Goal: Check status: Check status

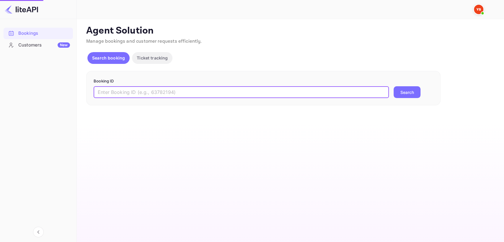
click at [130, 94] on input "text" at bounding box center [241, 92] width 295 height 12
paste input "9263923"
type input "9263923"
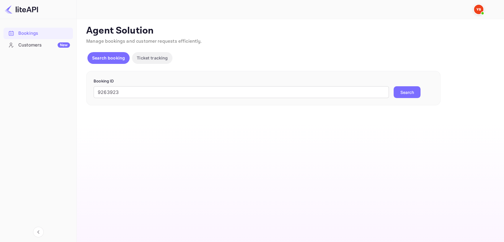
click at [416, 92] on button "Search" at bounding box center [406, 92] width 27 height 12
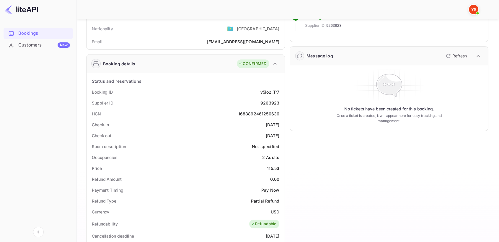
scroll to position [65, 0]
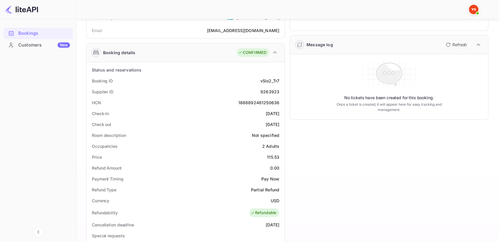
click at [270, 92] on div "9263923" at bounding box center [269, 92] width 19 height 6
copy div "9263923"
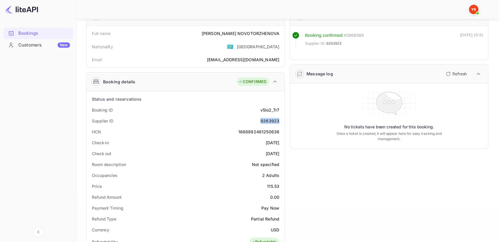
scroll to position [0, 0]
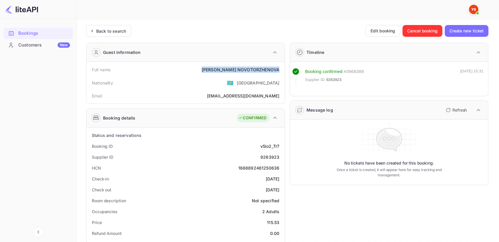
drag, startPoint x: 218, startPoint y: 71, endPoint x: 279, endPoint y: 69, distance: 61.4
click at [279, 69] on div "Full name [PERSON_NAME]" at bounding box center [185, 69] width 193 height 11
copy div "[PERSON_NAME]"
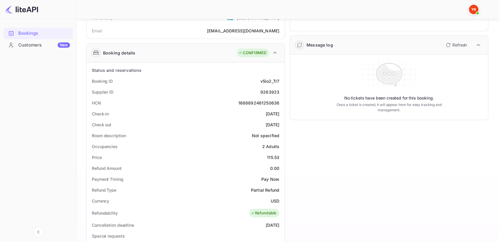
scroll to position [65, 0]
drag, startPoint x: 264, startPoint y: 153, endPoint x: 281, endPoint y: 154, distance: 16.5
click at [281, 154] on div "Price 115.53" at bounding box center [185, 157] width 193 height 11
copy div "115.53"
